Goal: Transaction & Acquisition: Purchase product/service

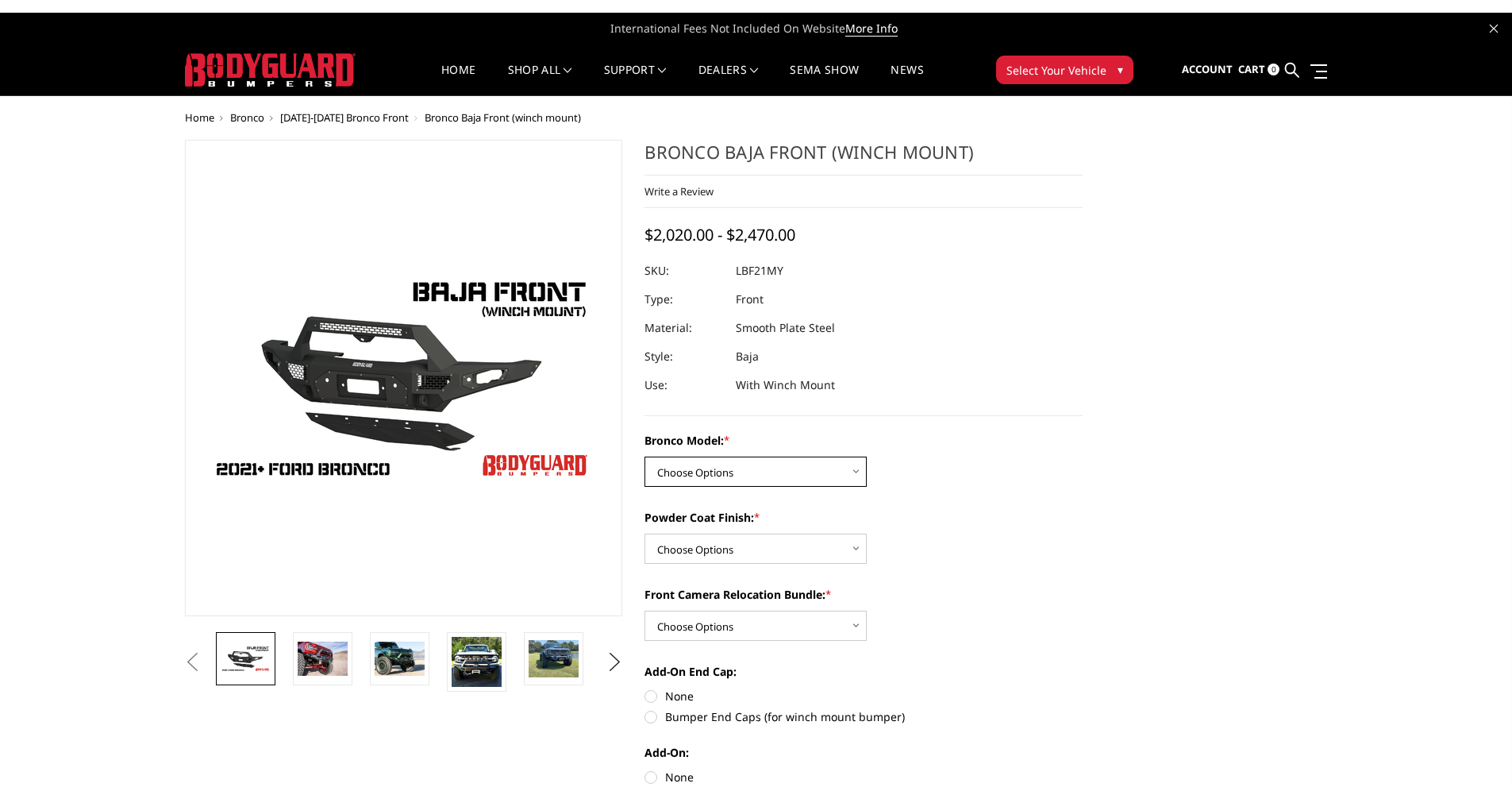
click at [702, 464] on select "Choose Options Base/Badlands/Wildtrak/etc. Raptor" at bounding box center [756, 472] width 222 height 31
select select "4012"
click at [645, 457] on select "Choose Options Base/Badlands/Wildtrak/etc. Raptor" at bounding box center [756, 472] width 222 height 31
click at [728, 555] on select "Choose Options Bare Metal Textured Black Powder Coat" at bounding box center [756, 549] width 222 height 31
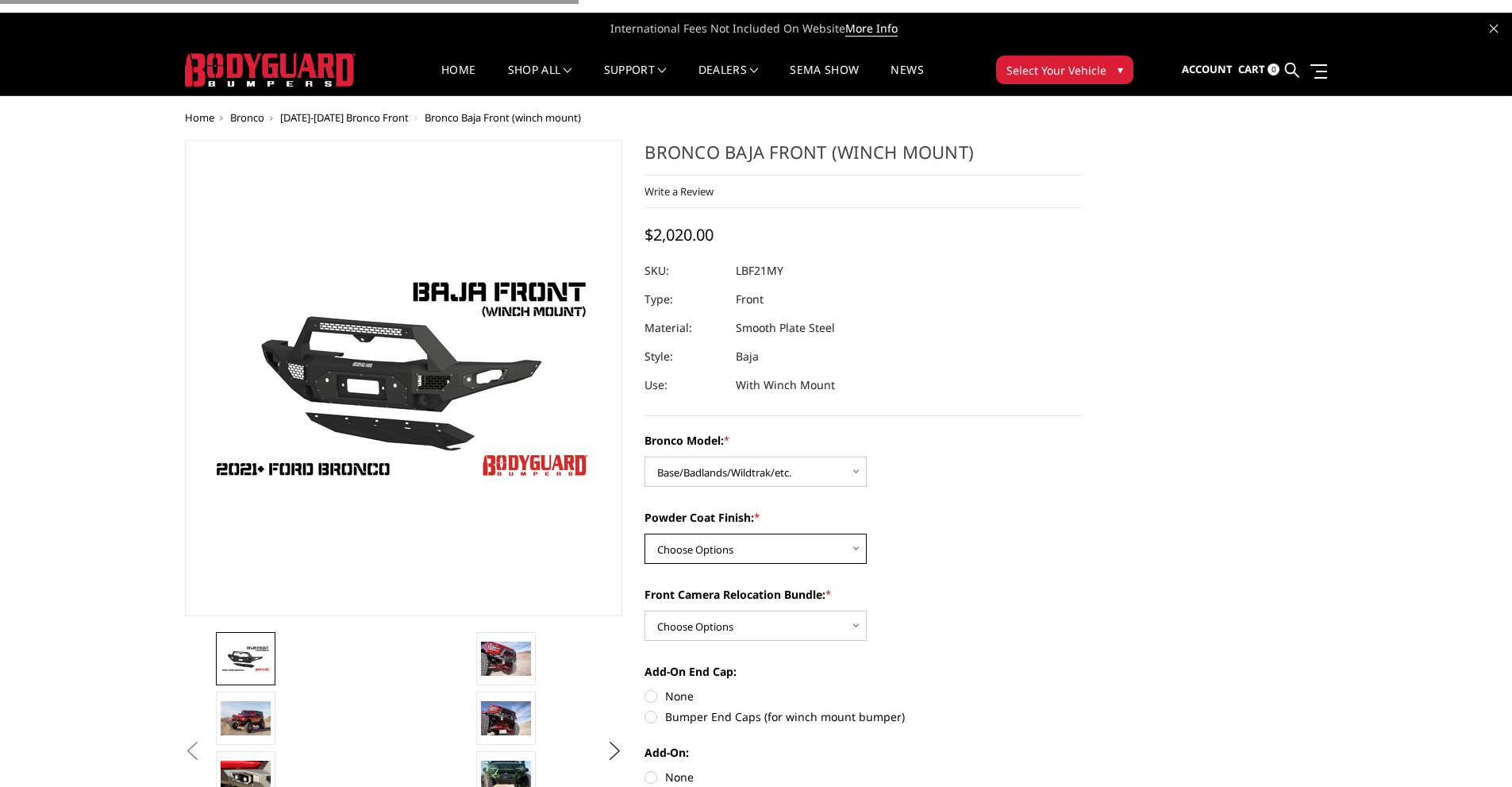
select select "4015"
click at [645, 533] on select "Choose Options Bare Metal Textured Black Powder Coat" at bounding box center [756, 549] width 222 height 31
click at [731, 597] on label "Front Camera Relocation Bundle: *" at bounding box center [863, 593] width 438 height 16
click at [731, 611] on select "Choose Options With Front Camera Relocation (Harness and Pod) Without Front Cam…" at bounding box center [756, 626] width 222 height 31
click at [750, 615] on select "Choose Options With Front Camera Relocation (Harness and Pod) Without Front Cam…" at bounding box center [756, 626] width 222 height 31
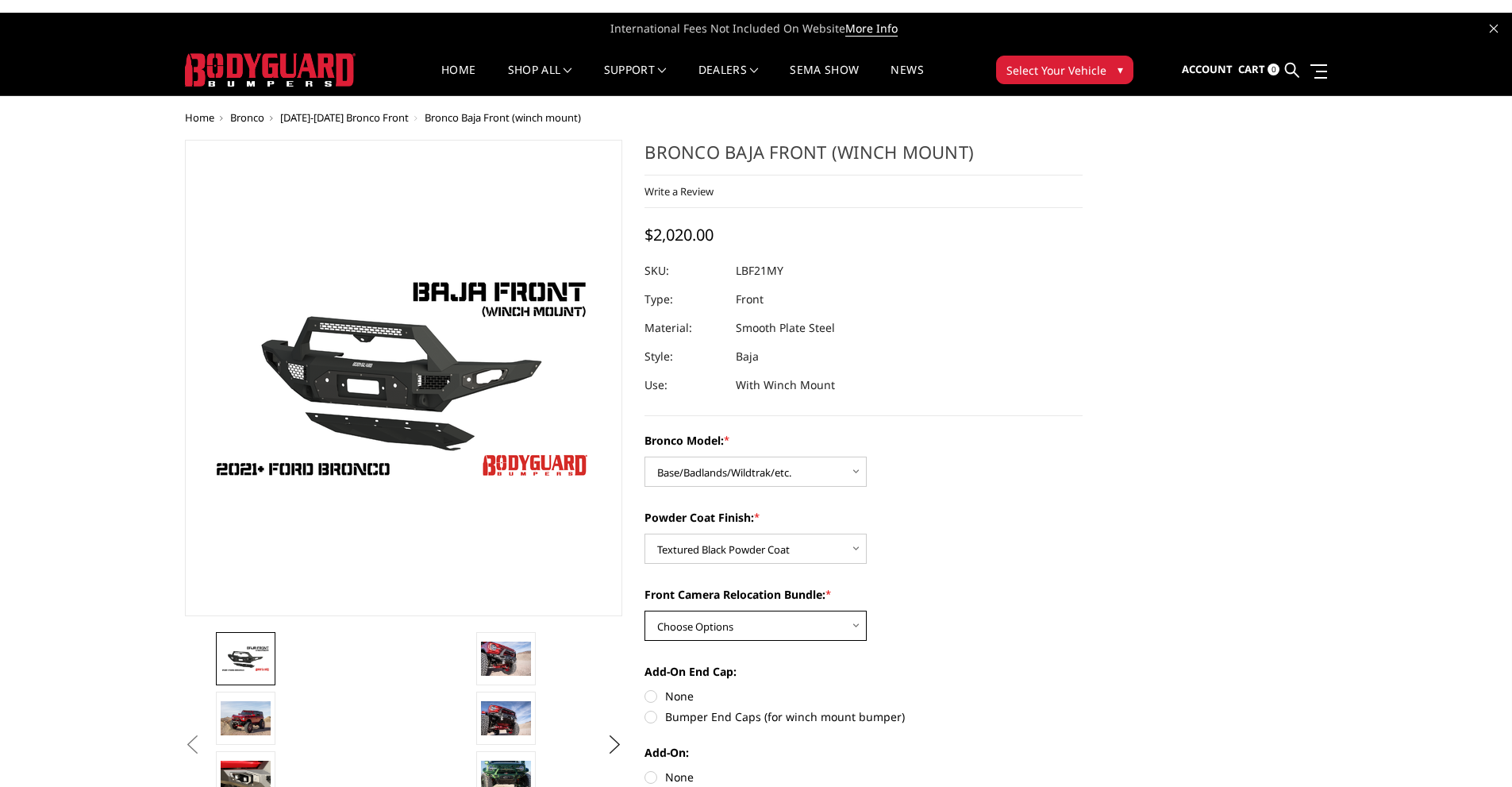
click at [645, 611] on select "Choose Options With Front Camera Relocation (Harness and Pod) Without Front Cam…" at bounding box center [756, 626] width 222 height 31
click at [728, 615] on select "Choose Options With Front Camera Relocation (Harness and Pod) Without Front Cam…" at bounding box center [756, 626] width 222 height 31
select select "4016"
click at [645, 611] on select "Choose Options With Front Camera Relocation (Harness and Pod) Without Front Cam…" at bounding box center [756, 626] width 222 height 31
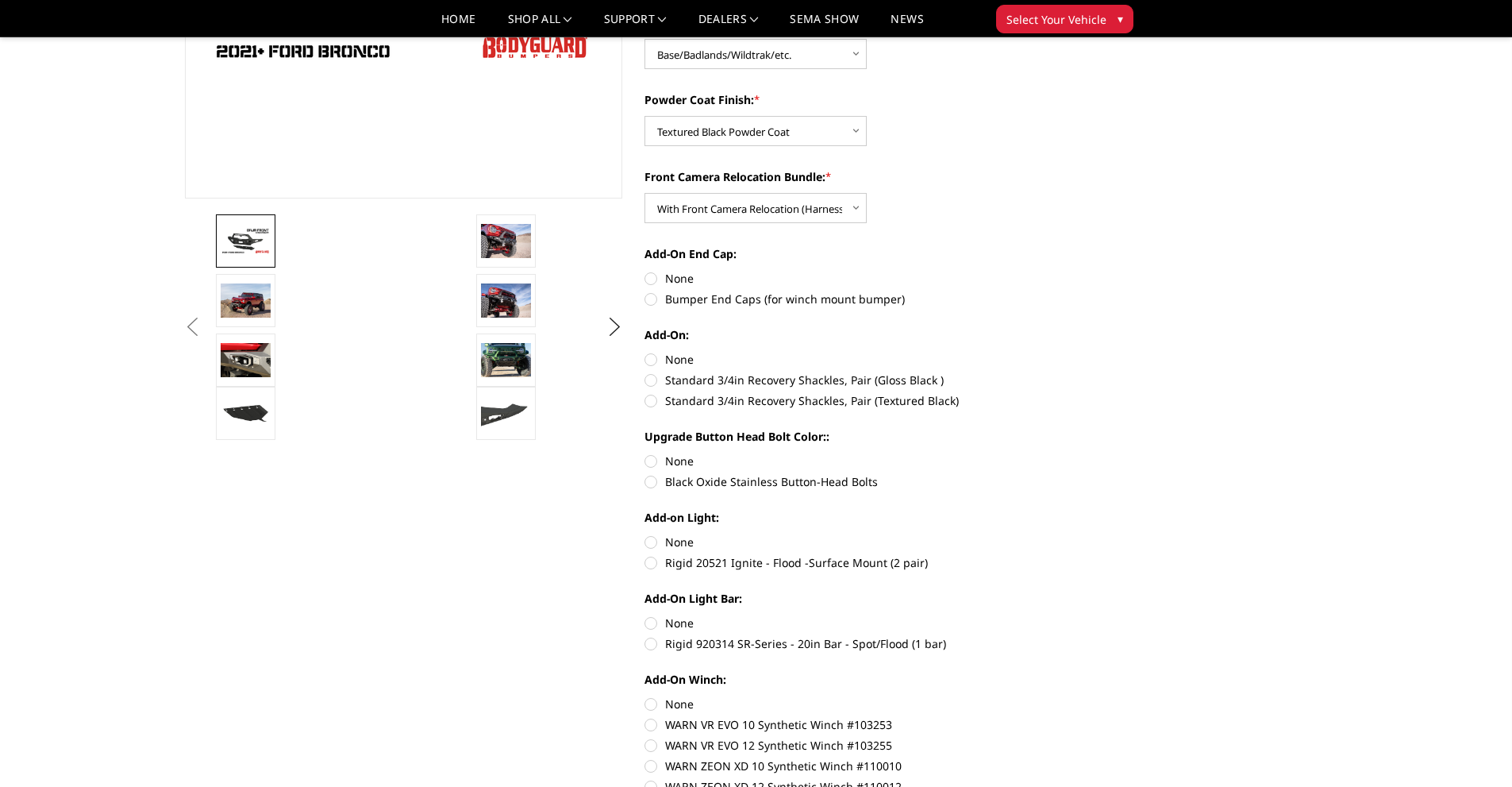
click at [652, 352] on label "None" at bounding box center [863, 359] width 438 height 16
click at [646, 352] on input "None" at bounding box center [645, 351] width 1 height 1
radio input "true"
click at [651, 361] on label "None" at bounding box center [863, 359] width 438 height 16
click at [646, 352] on input "None" at bounding box center [645, 351] width 1 height 1
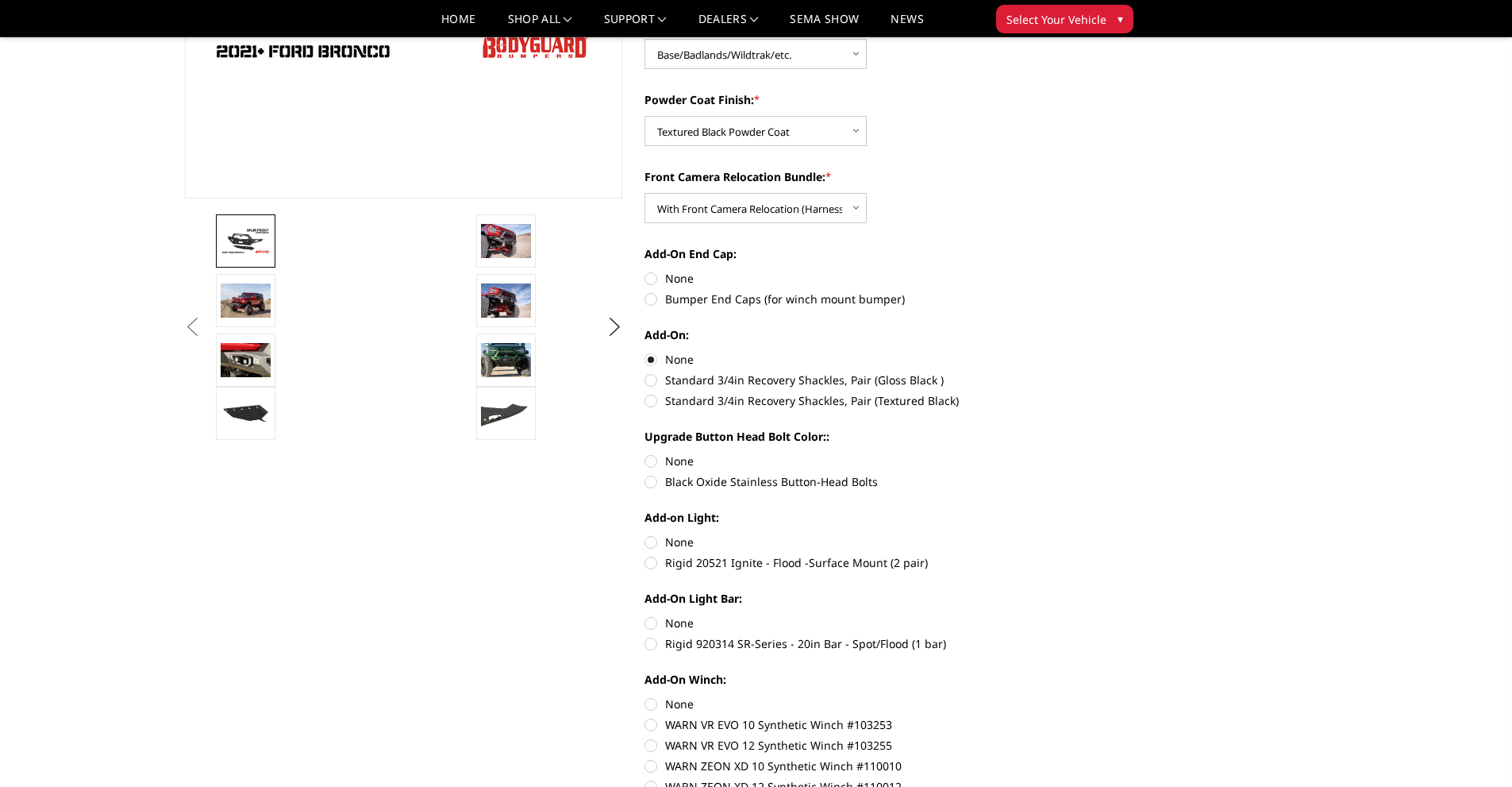
click at [653, 281] on label "None" at bounding box center [863, 278] width 438 height 16
click at [646, 271] on input "None" at bounding box center [645, 270] width 1 height 1
radio input "true"
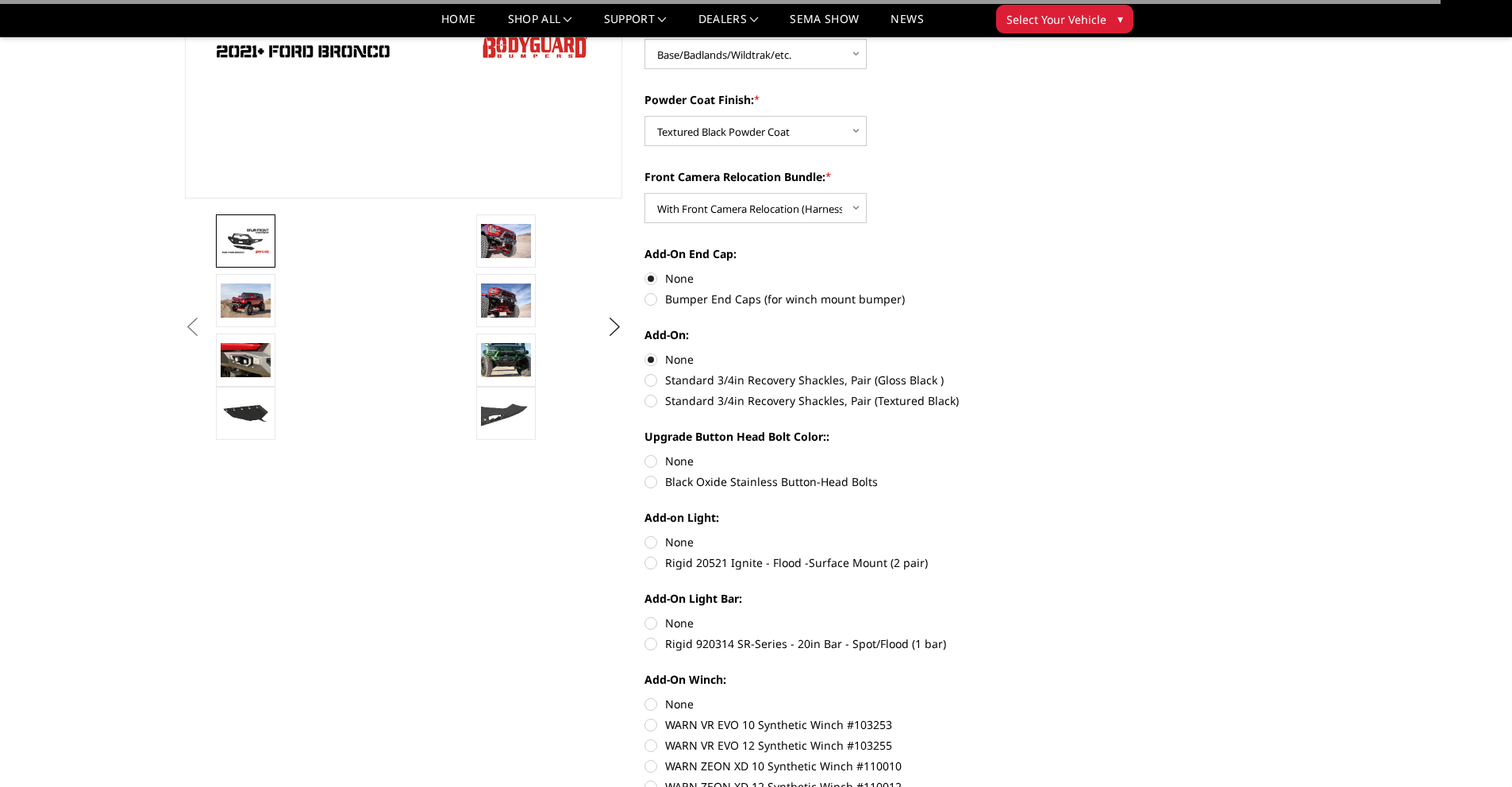
click at [642, 457] on section "Bronco Baja Front (winch mount) Write a Review Write a Review × Bronco Baja Fro…" at bounding box center [863, 306] width 461 height 1169
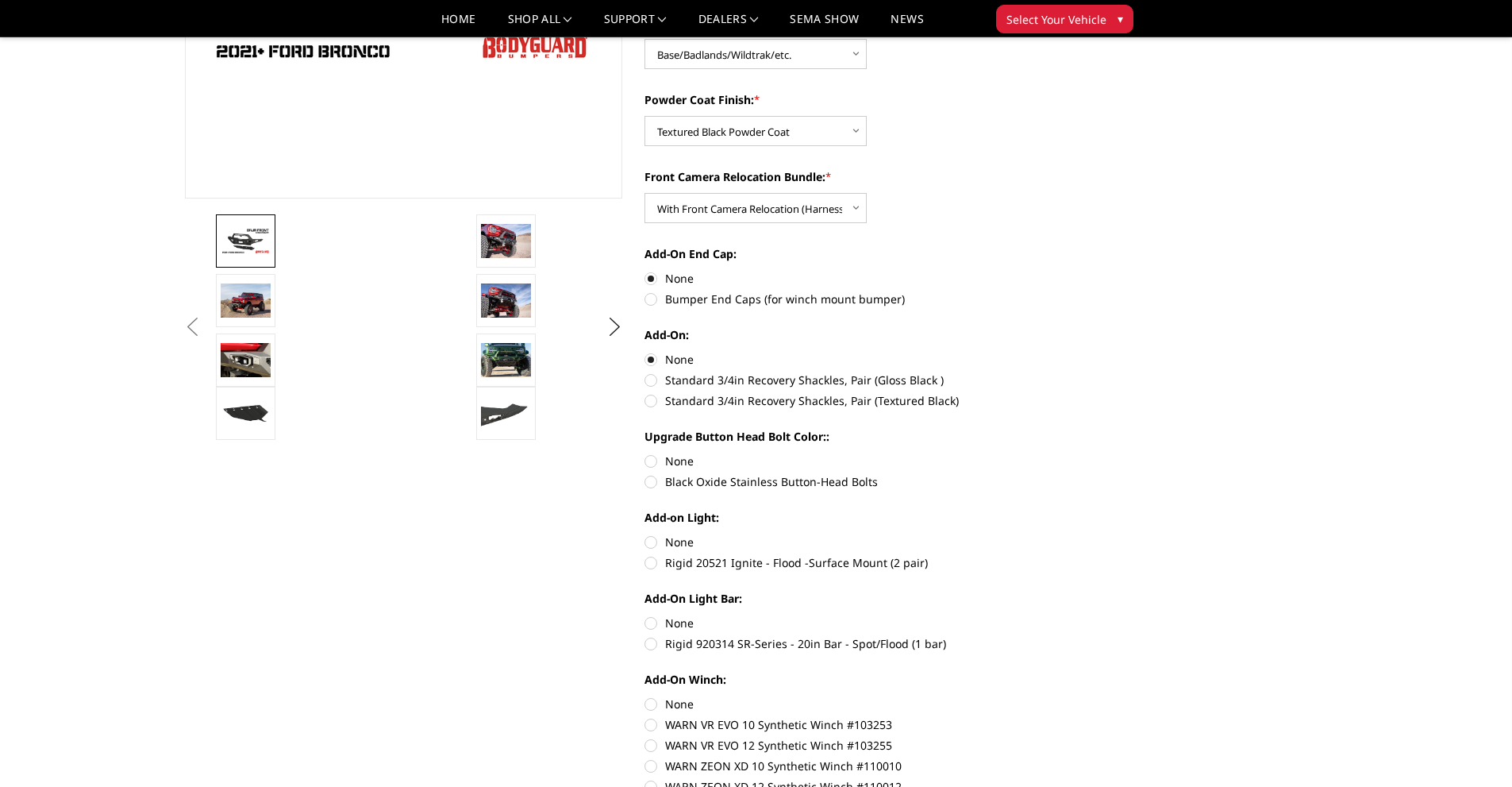
click at [646, 457] on label "None" at bounding box center [863, 460] width 438 height 16
click at [646, 453] on input "None" at bounding box center [645, 452] width 1 height 1
radio input "true"
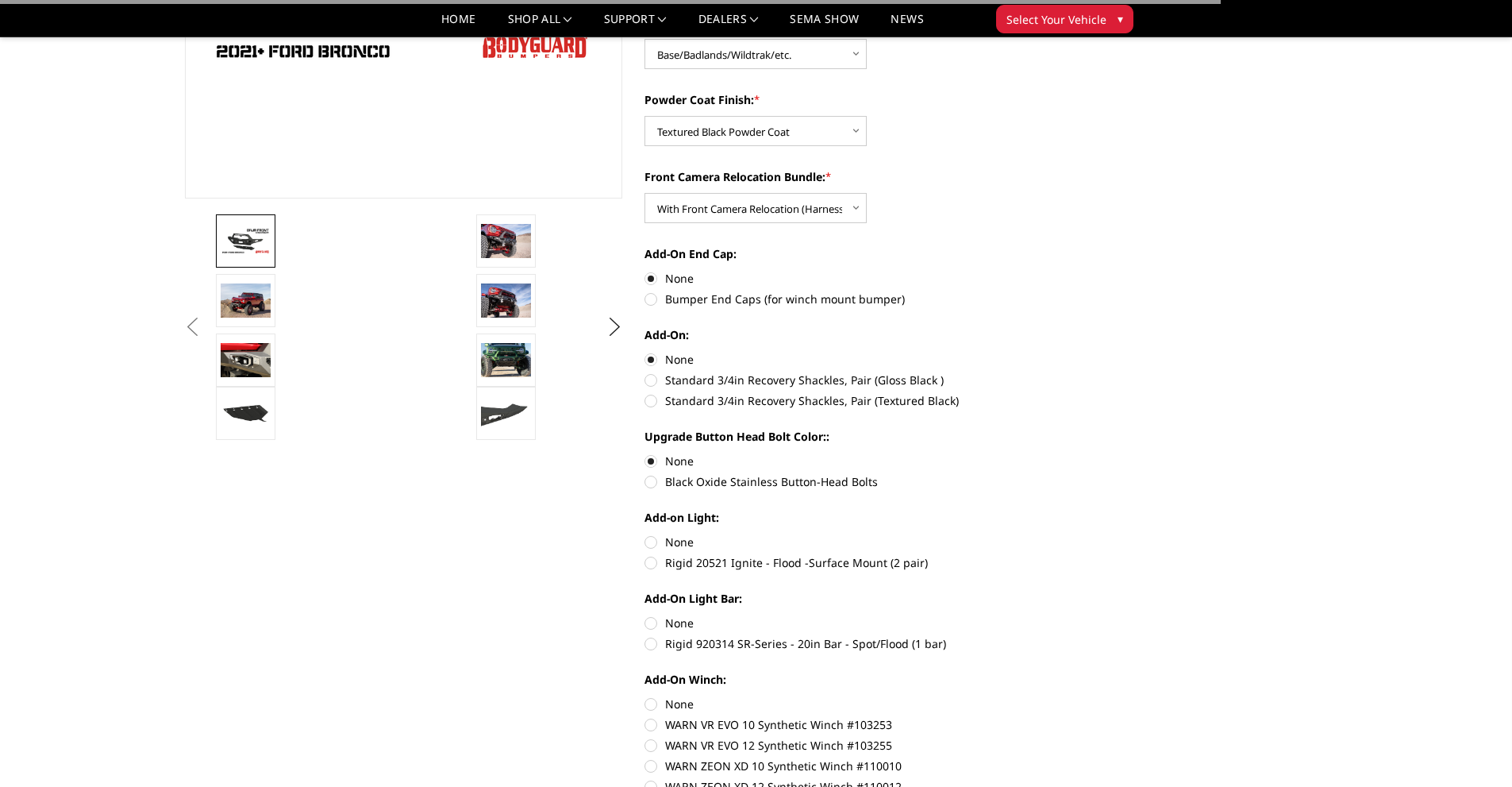
click at [653, 535] on label "None" at bounding box center [863, 541] width 438 height 16
click at [646, 534] on input "None" at bounding box center [645, 533] width 1 height 1
radio input "true"
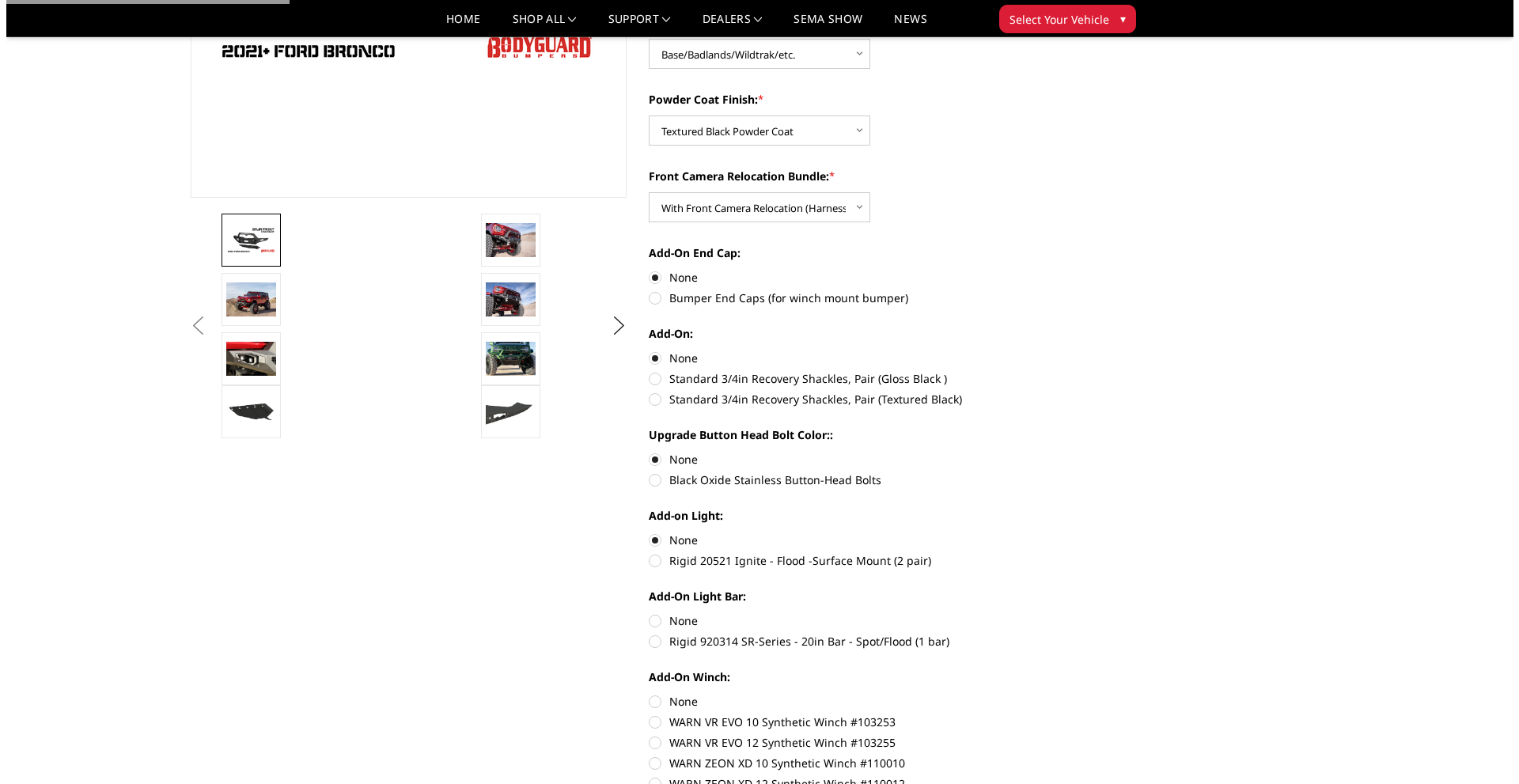
scroll to position [554, 0]
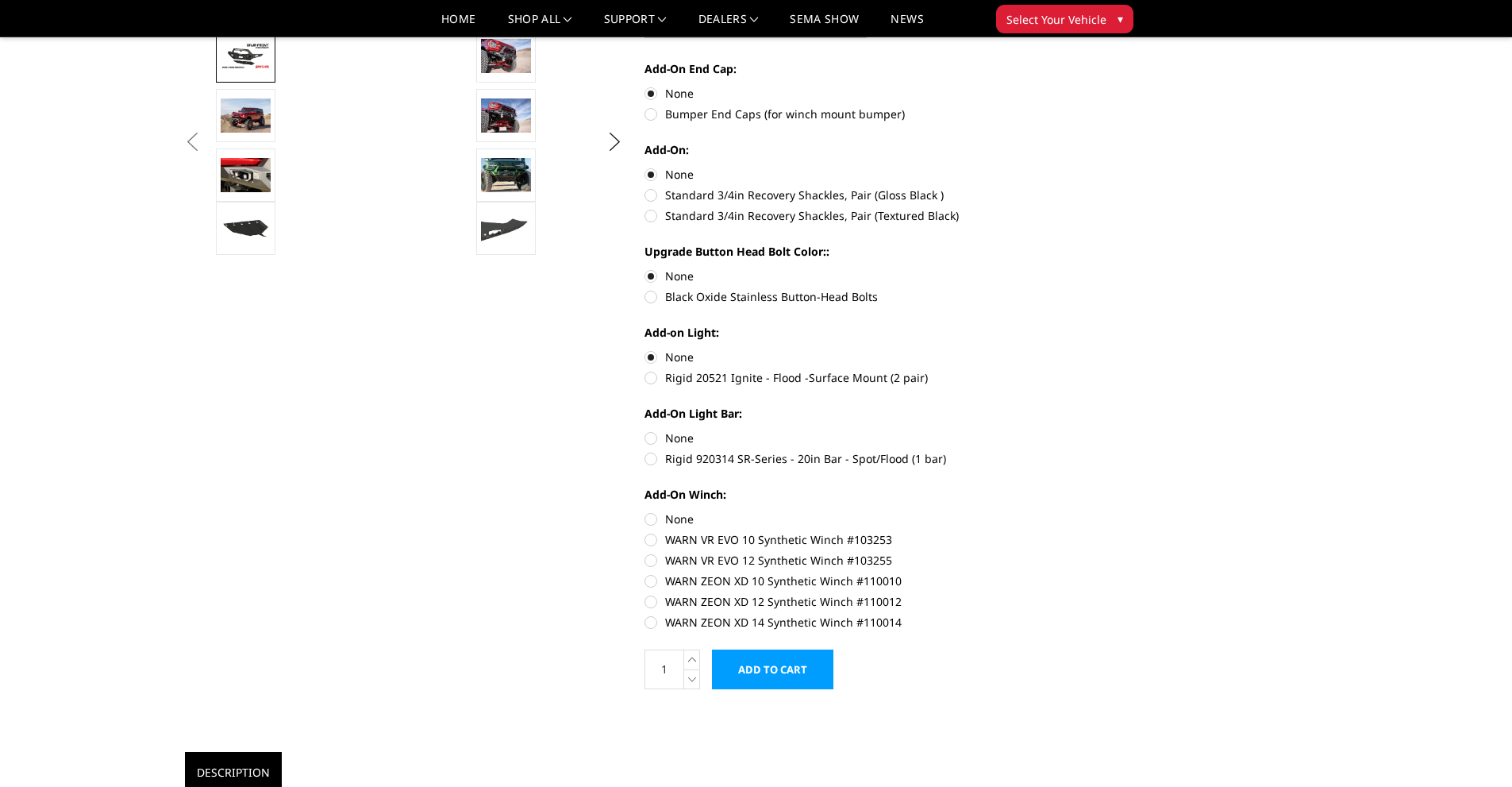
click at [651, 438] on label "None" at bounding box center [863, 437] width 438 height 16
click at [646, 430] on input "None" at bounding box center [645, 429] width 1 height 1
radio input "true"
click at [654, 521] on label "None" at bounding box center [863, 518] width 438 height 16
click at [646, 511] on input "None" at bounding box center [645, 510] width 1 height 1
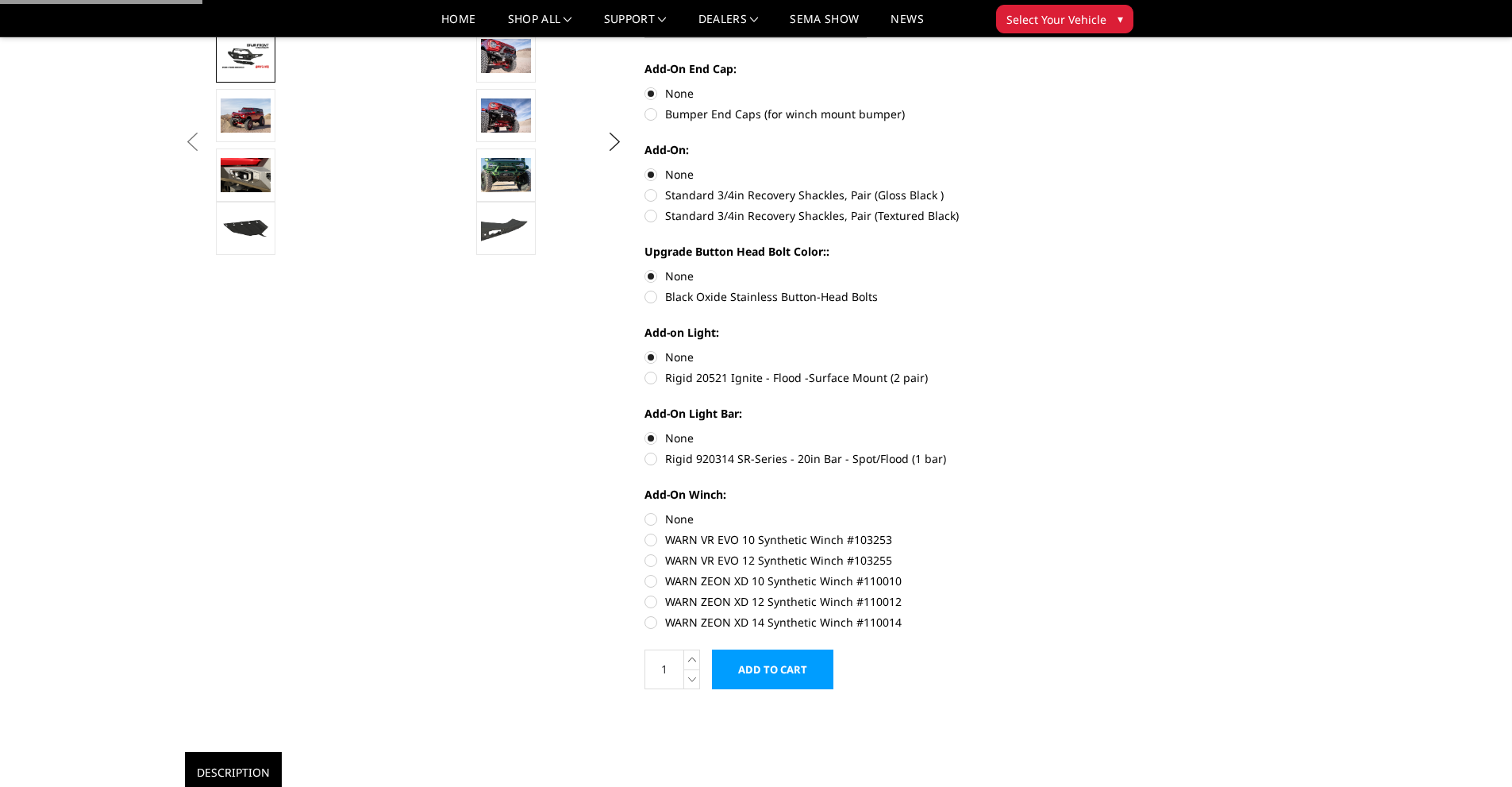
radio input "true"
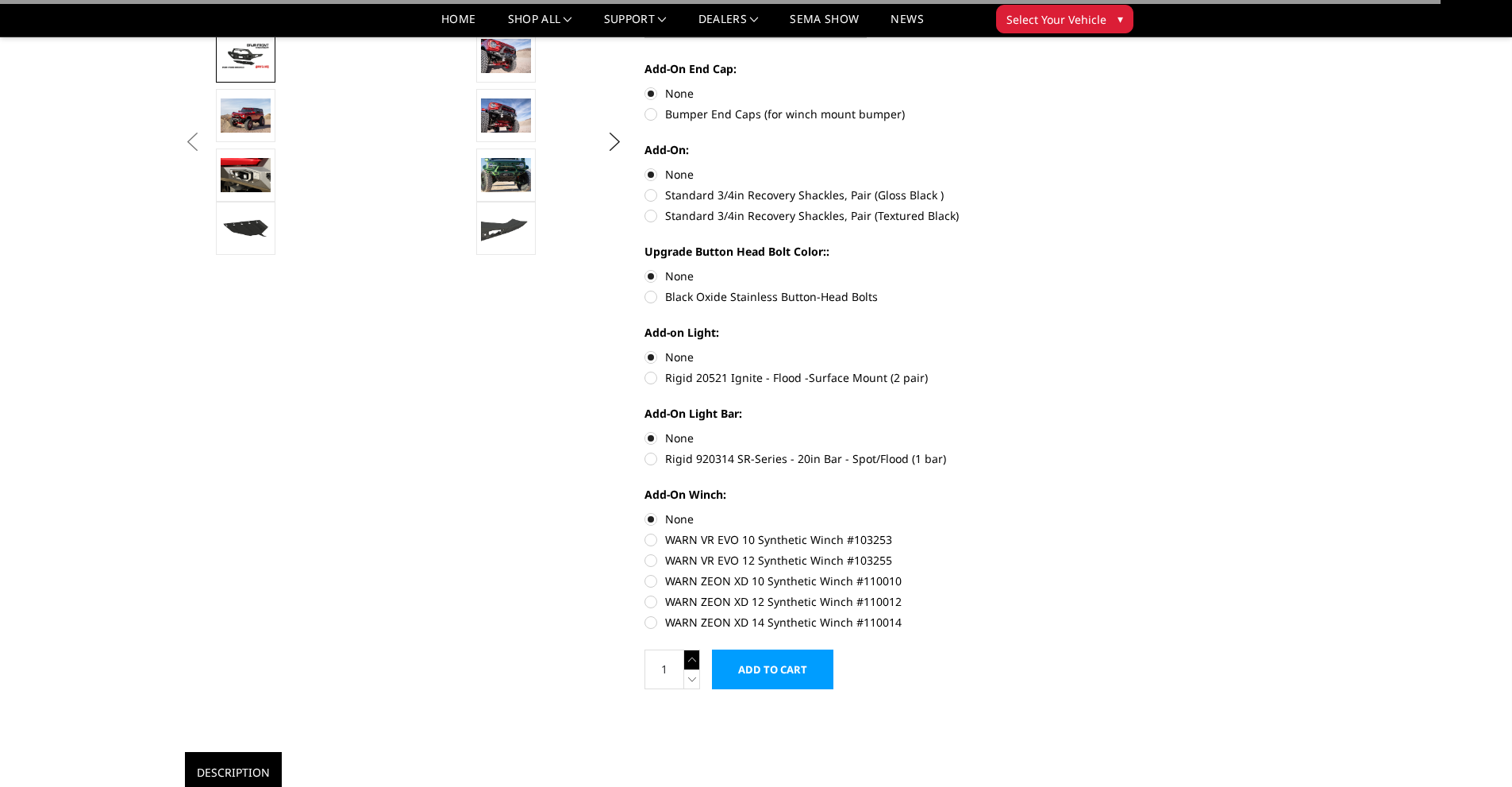
click at [695, 654] on icon at bounding box center [692, 659] width 16 height 20
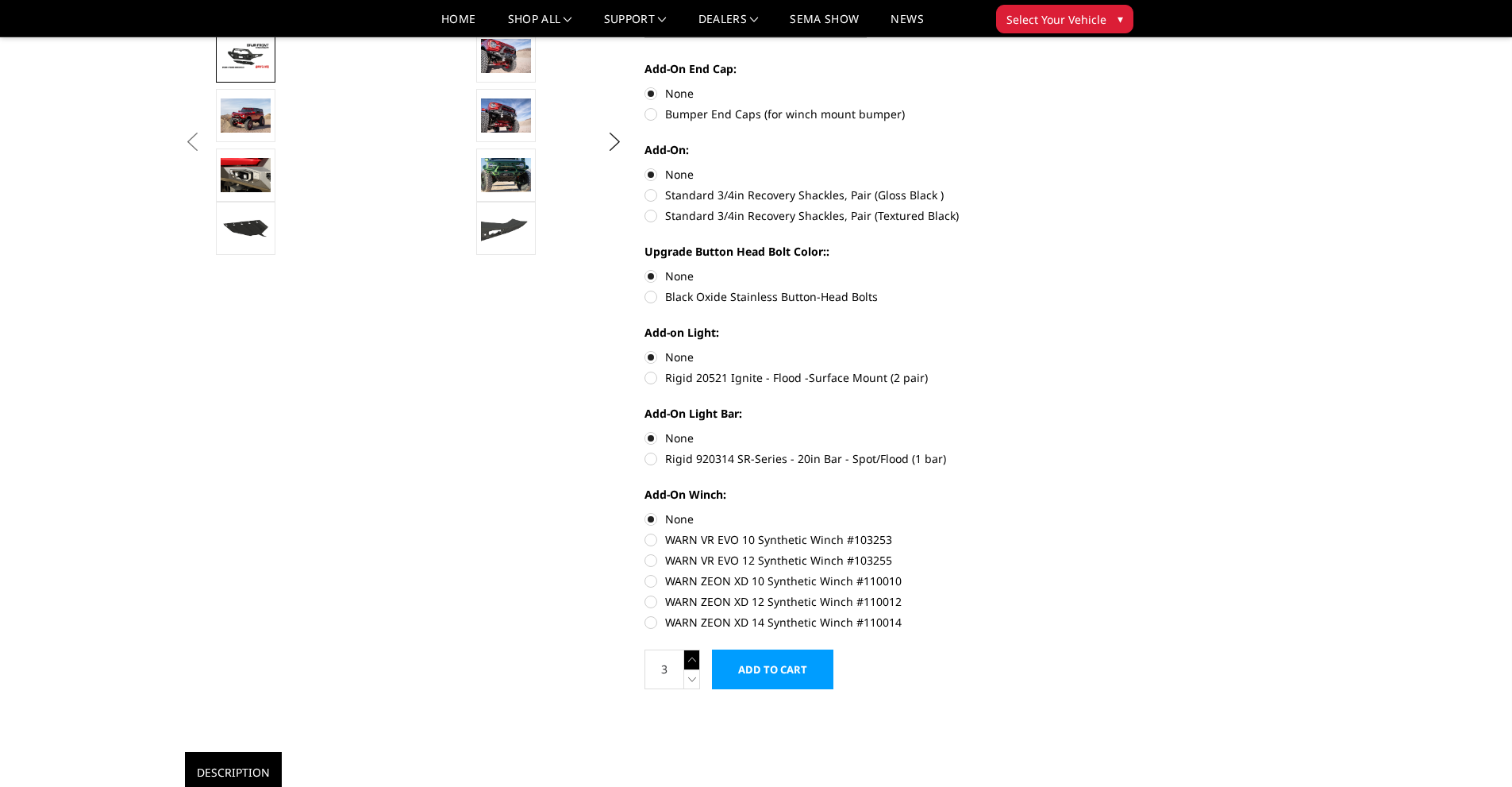
click at [695, 654] on icon at bounding box center [692, 659] width 16 height 20
drag, startPoint x: 695, startPoint y: 654, endPoint x: 740, endPoint y: 662, distance: 45.7
click at [697, 655] on icon at bounding box center [692, 659] width 16 height 20
type input "5"
click at [793, 669] on input "Add to Cart" at bounding box center [772, 670] width 121 height 40
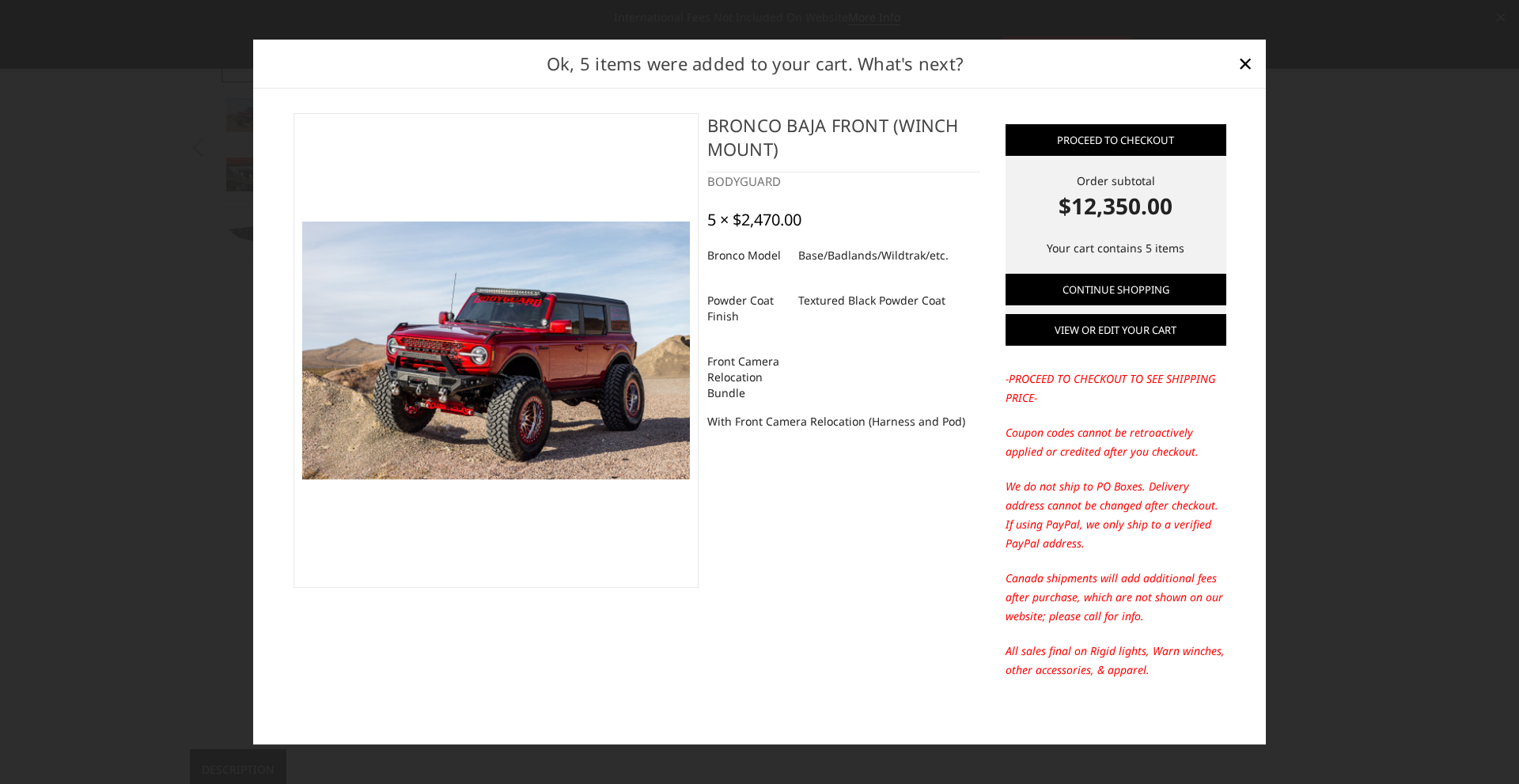
click at [1072, 342] on link "View or edit your cart" at bounding box center [1116, 329] width 221 height 31
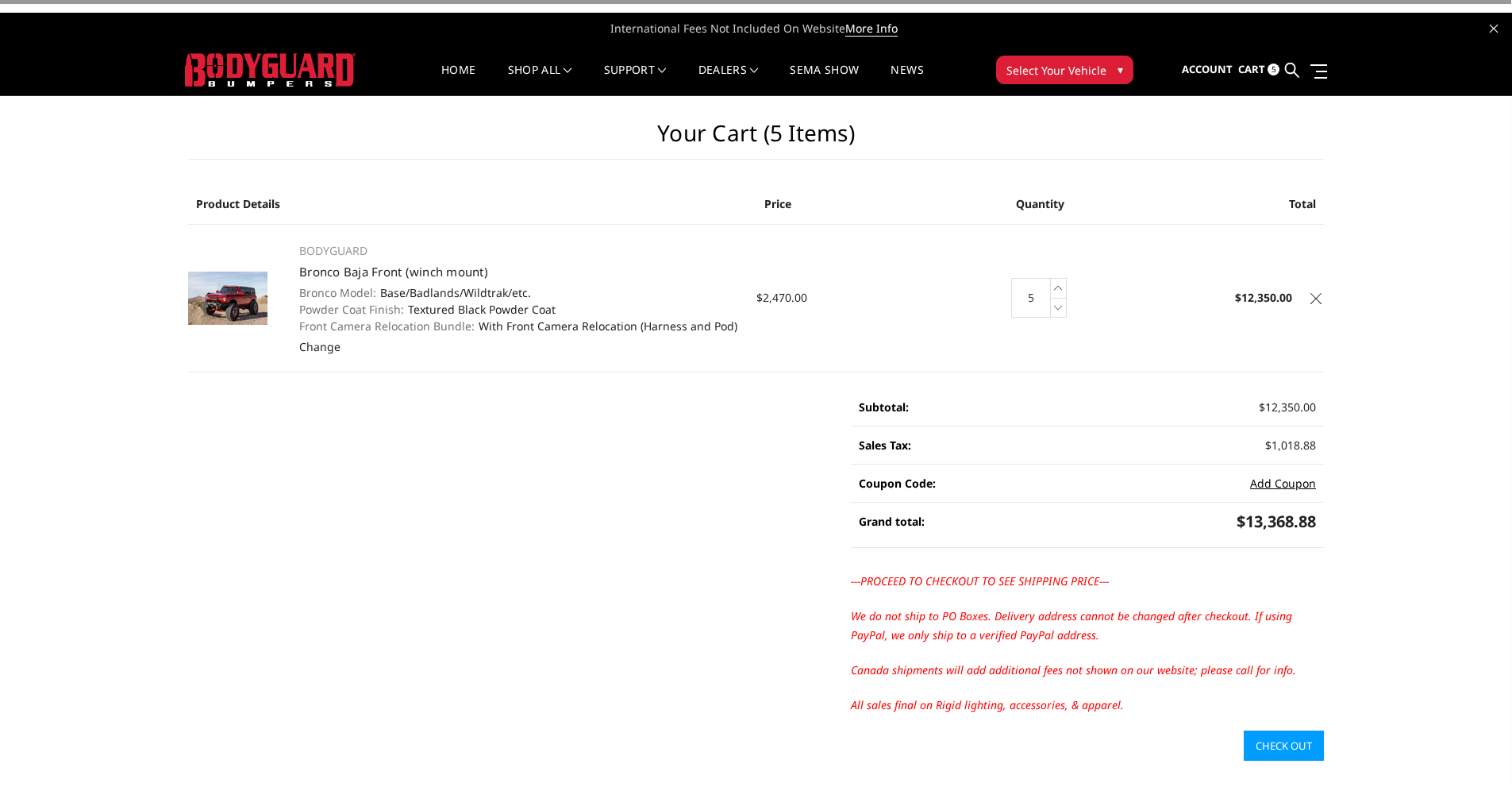
click at [1287, 479] on button "Add Coupon" at bounding box center [1283, 483] width 66 height 16
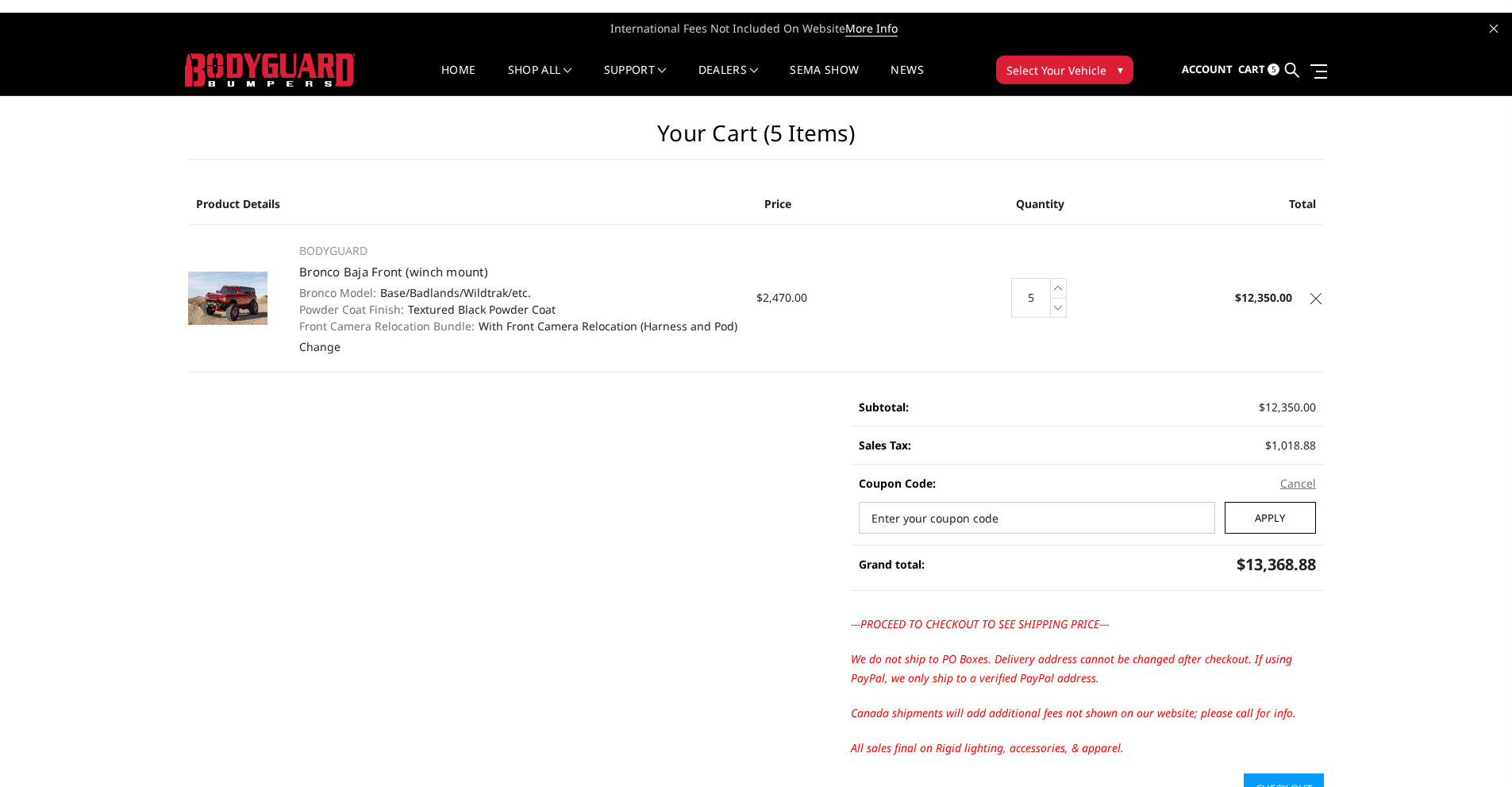
click at [1256, 514] on input "Apply" at bounding box center [1271, 517] width 92 height 31
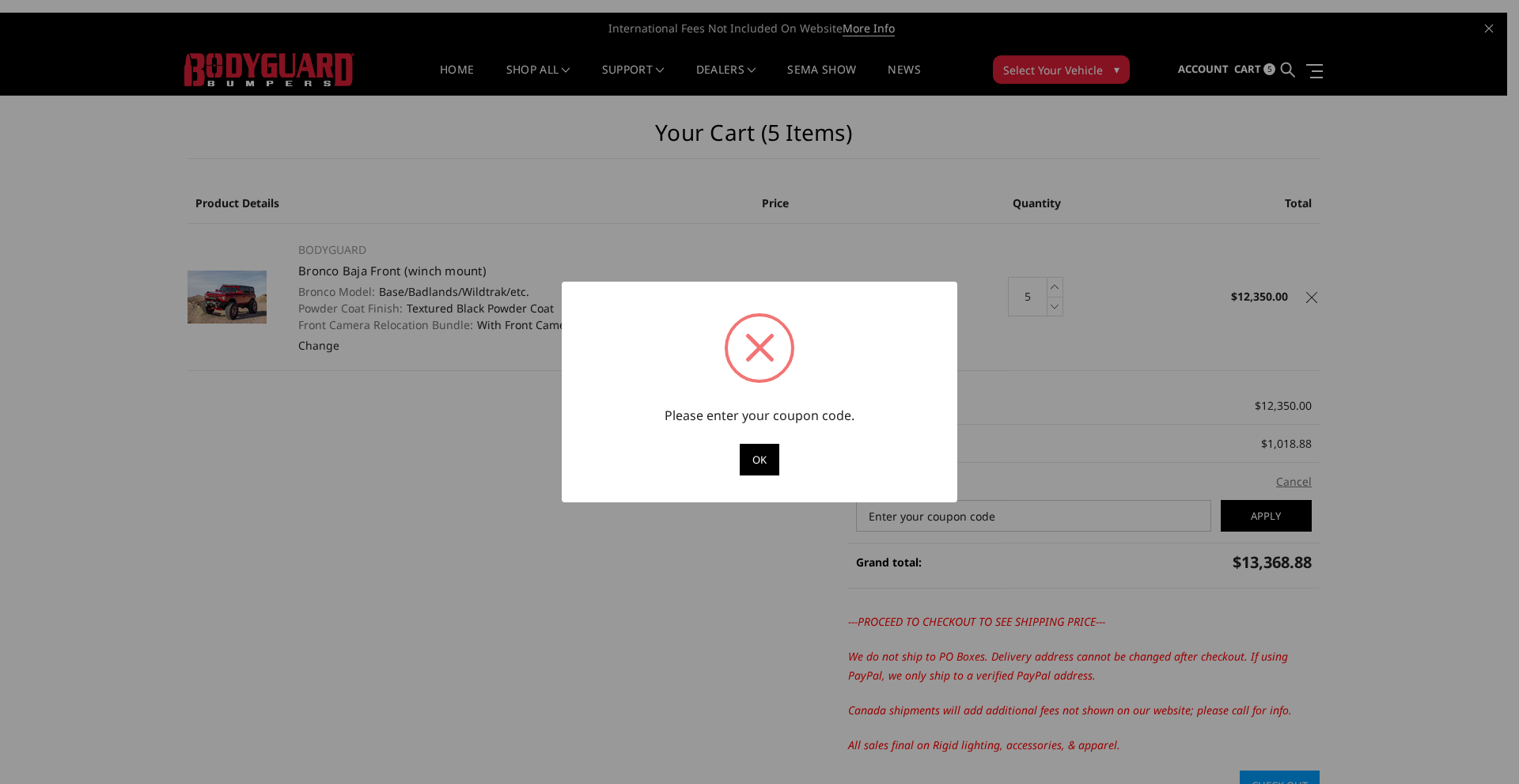
click at [745, 461] on button "OK" at bounding box center [760, 459] width 40 height 31
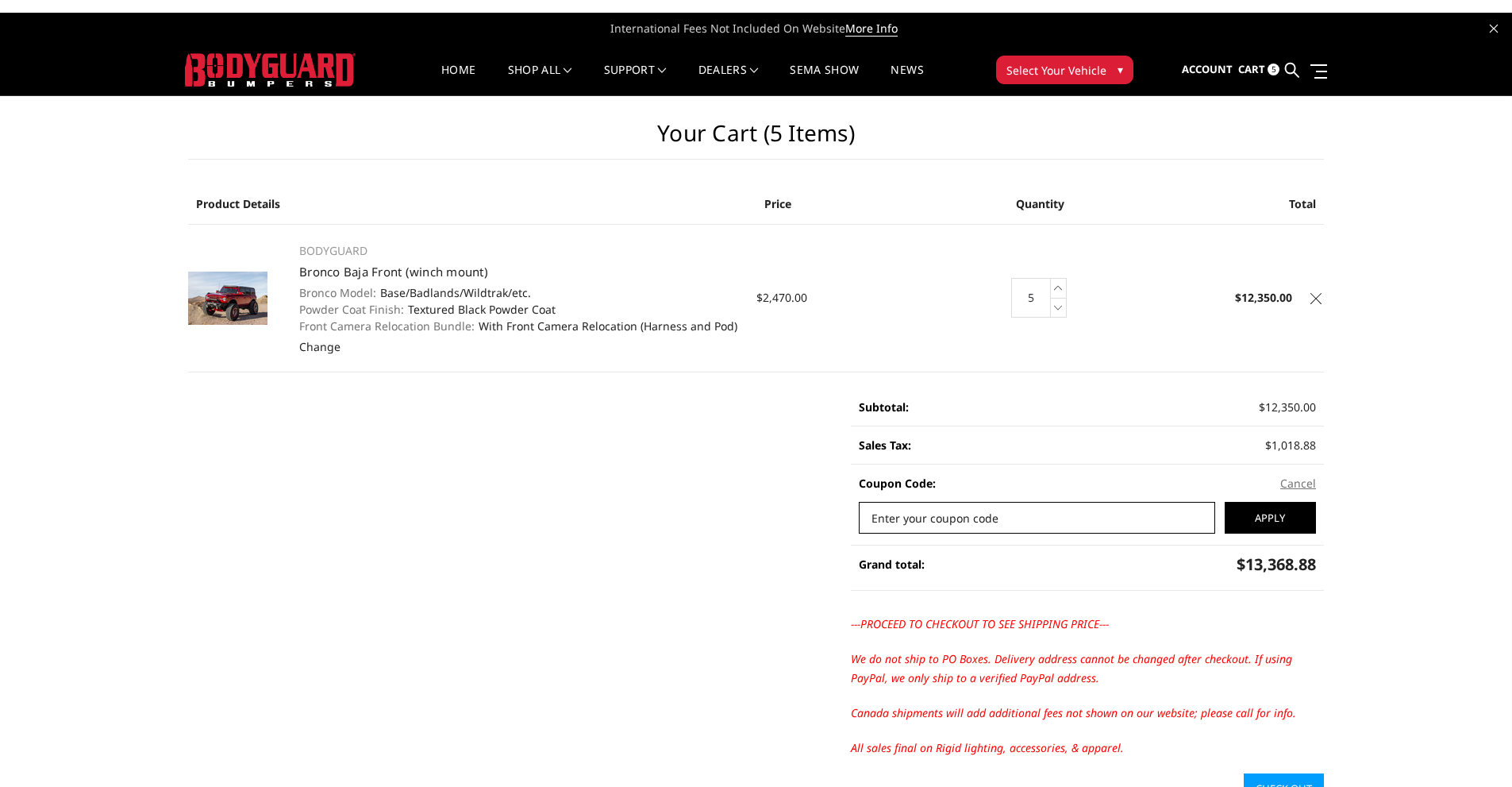
click at [1017, 512] on input "Enter your coupon code" at bounding box center [1037, 517] width 357 height 31
click at [1060, 518] on input "Enter your coupon code" at bounding box center [1037, 517] width 357 height 31
type input "Kilo"
click at [1238, 527] on input "Apply" at bounding box center [1271, 517] width 92 height 31
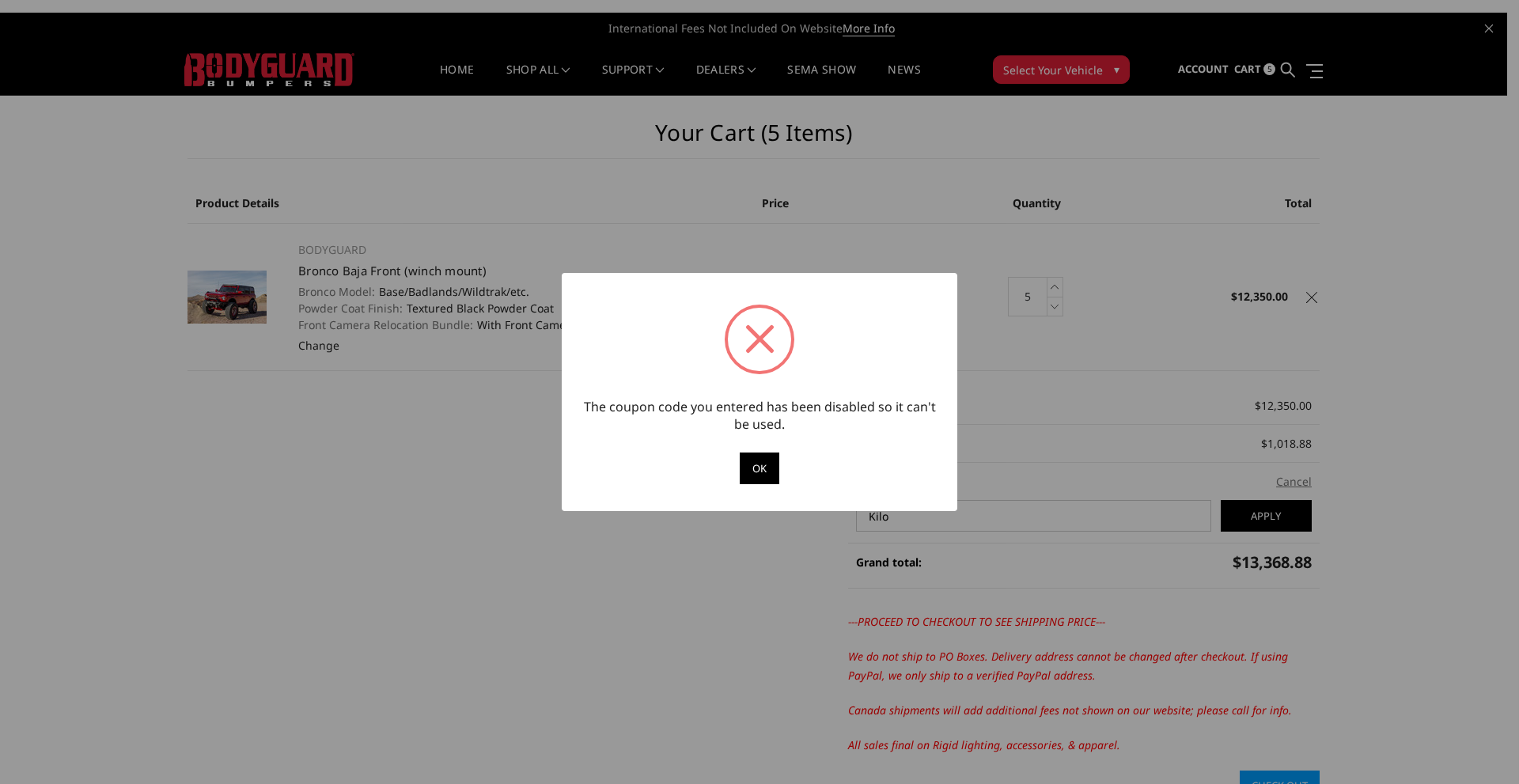
drag, startPoint x: 567, startPoint y: 403, endPoint x: 795, endPoint y: 425, distance: 229.1
click at [795, 425] on div "? ! i The coupon code you entered has been disabled so it can't be used. OK Can…" at bounding box center [760, 392] width 395 height 238
drag, startPoint x: 789, startPoint y: 430, endPoint x: 619, endPoint y: 402, distance: 172.3
click at [619, 402] on div "The coupon code you entered has been disabled so it can't be used." at bounding box center [760, 415] width 364 height 35
drag, startPoint x: 603, startPoint y: 393, endPoint x: 843, endPoint y: 460, distance: 249.2
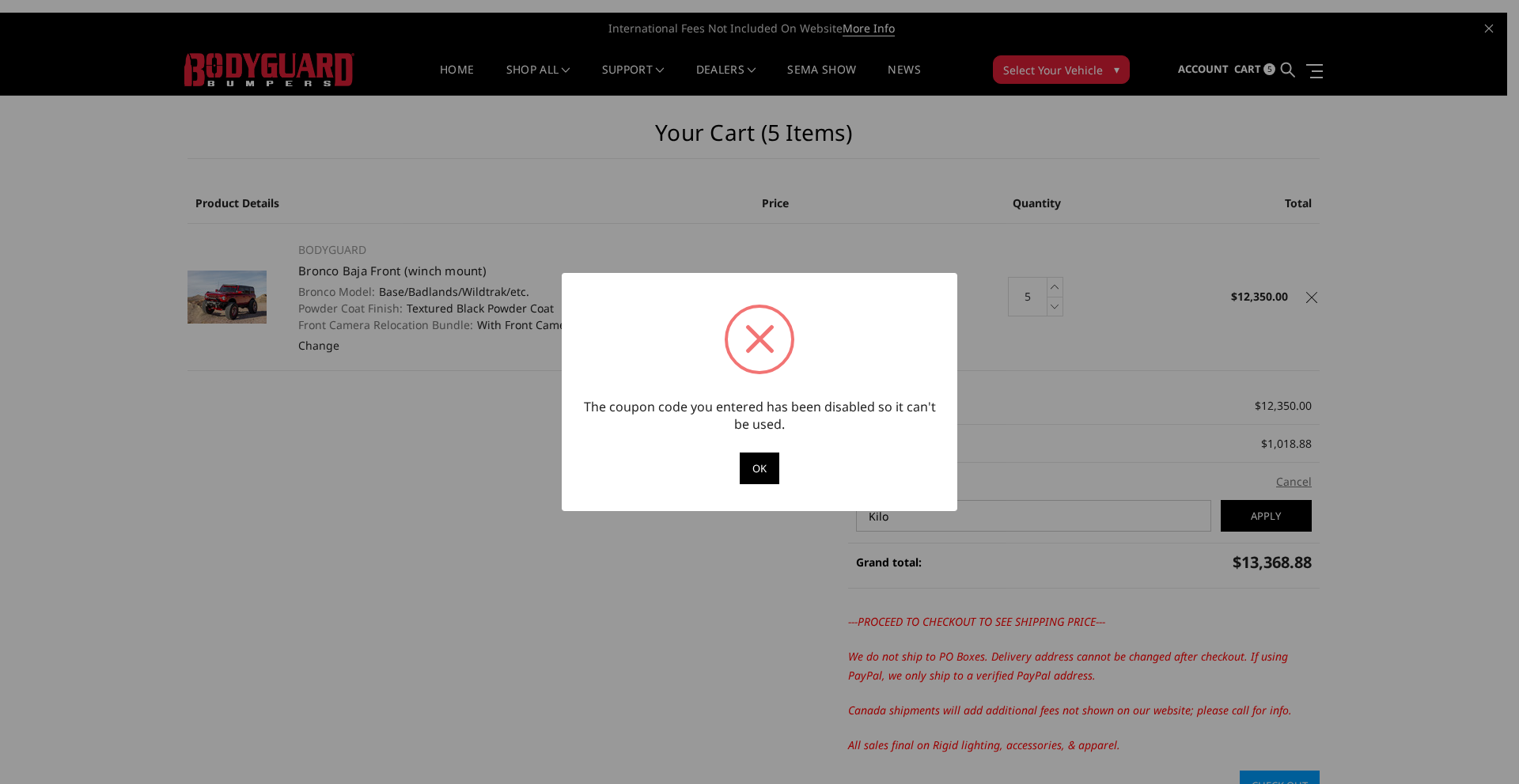
click at [844, 460] on div "? ! i The coupon code you entered has been disabled so it can't be used. OK Can…" at bounding box center [760, 392] width 395 height 238
drag, startPoint x: 785, startPoint y: 425, endPoint x: 875, endPoint y: 441, distance: 91.4
drag, startPoint x: 857, startPoint y: 263, endPoint x: 761, endPoint y: 165, distance: 137.2
click at [856, 262] on div "? ! i The coupon code you entered has been disabled so it can't be used. OK Can…" at bounding box center [760, 392] width 1519 height 784
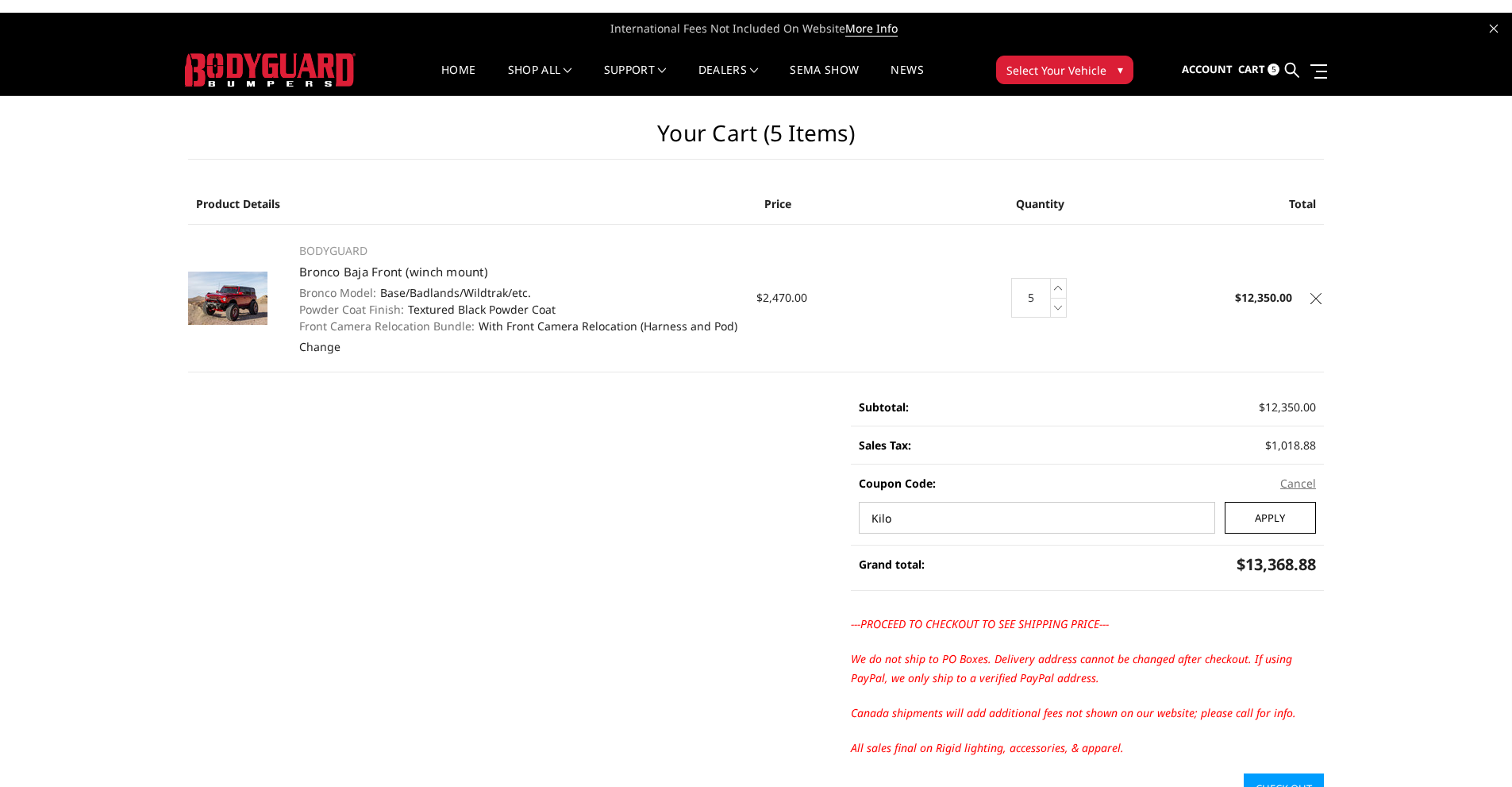
click at [1297, 513] on input "Apply" at bounding box center [1271, 517] width 92 height 31
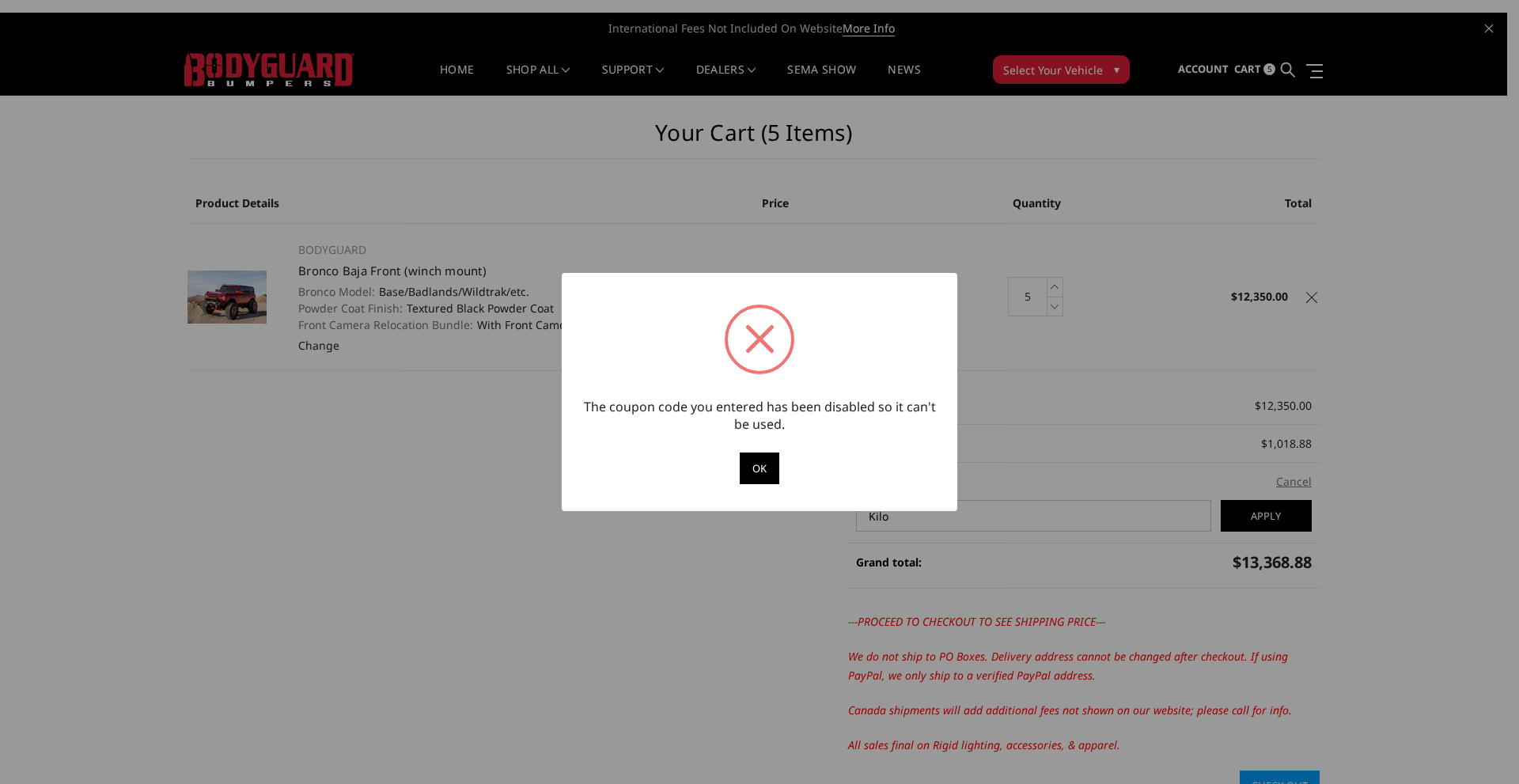
drag, startPoint x: 826, startPoint y: 455, endPoint x: 634, endPoint y: 406, distance: 198.2
click at [634, 406] on div "? ! i The coupon code you entered has been disabled so it can't be used. OK Can…" at bounding box center [760, 392] width 395 height 238
click at [634, 406] on div "The coupon code you entered has been disabled so it can't be used." at bounding box center [760, 415] width 364 height 35
drag, startPoint x: 172, startPoint y: 31, endPoint x: 340, endPoint y: 23, distance: 168.2
click at [341, 23] on div "? ! i The coupon code you entered has been disabled so it can't be used. OK Can…" at bounding box center [760, 392] width 1519 height 784
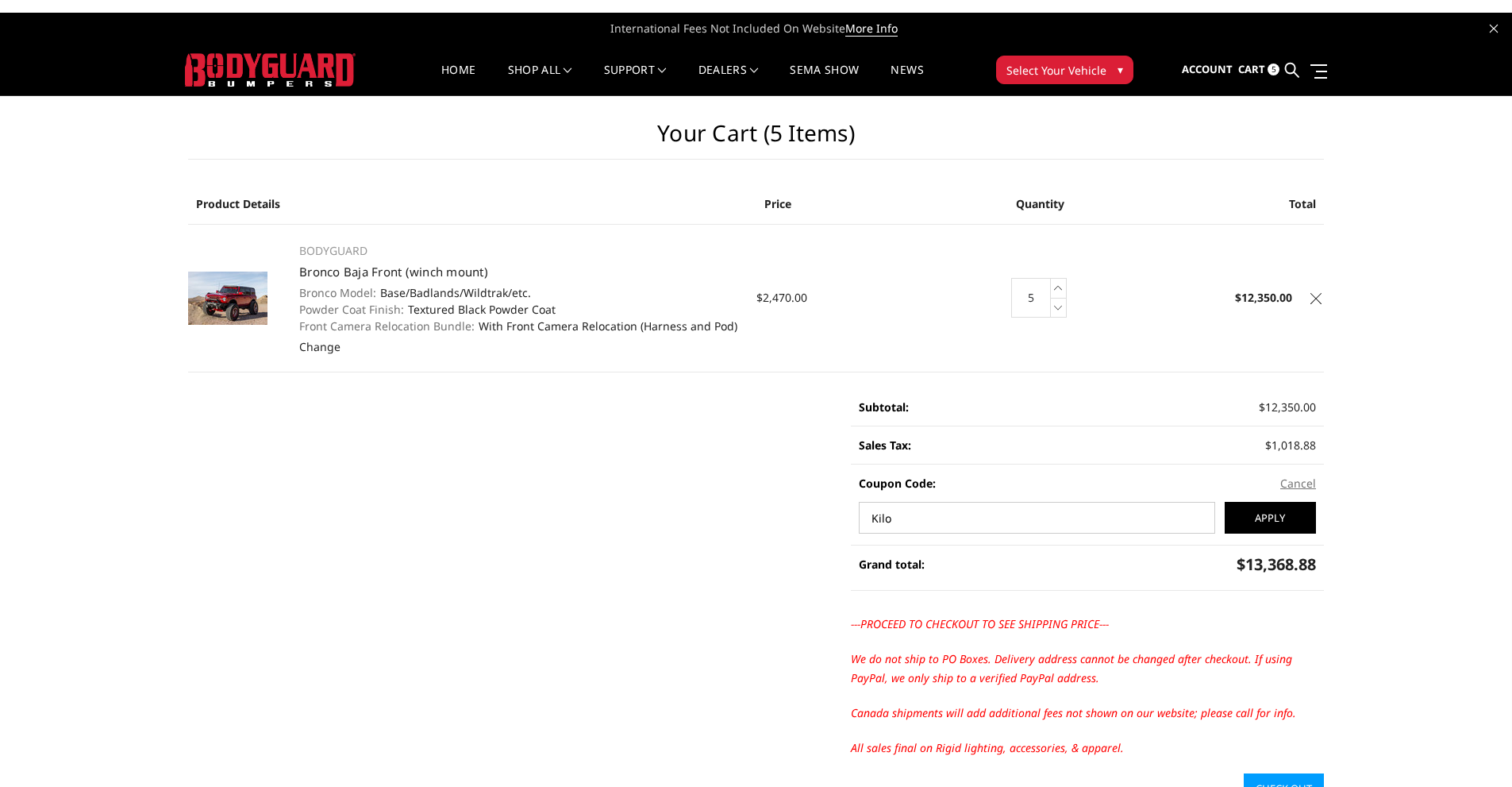
click at [863, 409] on strong "Subtotal:" at bounding box center [883, 407] width 50 height 15
click at [1267, 513] on input "Apply" at bounding box center [1271, 517] width 92 height 31
